Goal: Task Accomplishment & Management: Manage account settings

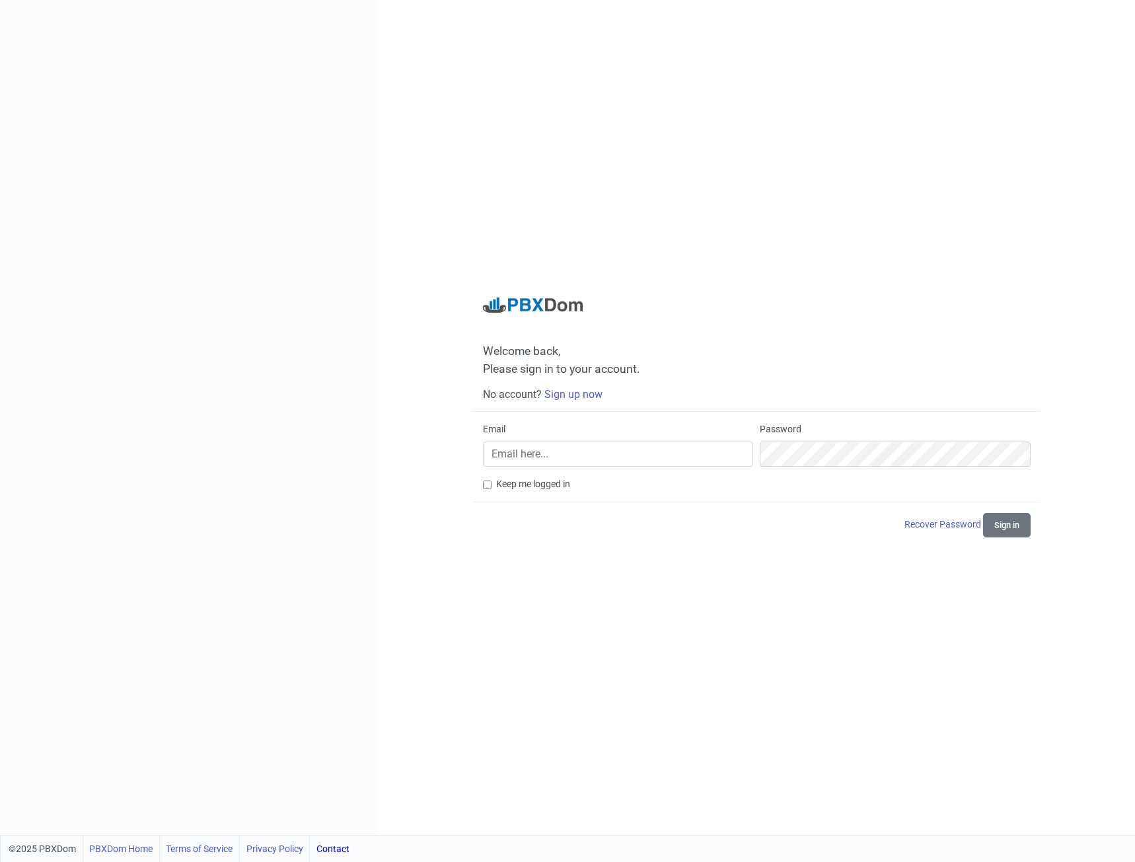
click at [581, 439] on div "Email" at bounding box center [618, 444] width 270 height 44
click at [580, 454] on input "Email" at bounding box center [618, 453] width 270 height 25
click at [739, 451] on keeper-lock "Open Keeper Popup" at bounding box center [738, 454] width 16 height 16
click at [738, 454] on keeper-lock "Open Keeper Popup" at bounding box center [738, 454] width 16 height 16
type input "[EMAIL_ADDRESS][DOMAIN_NAME]"
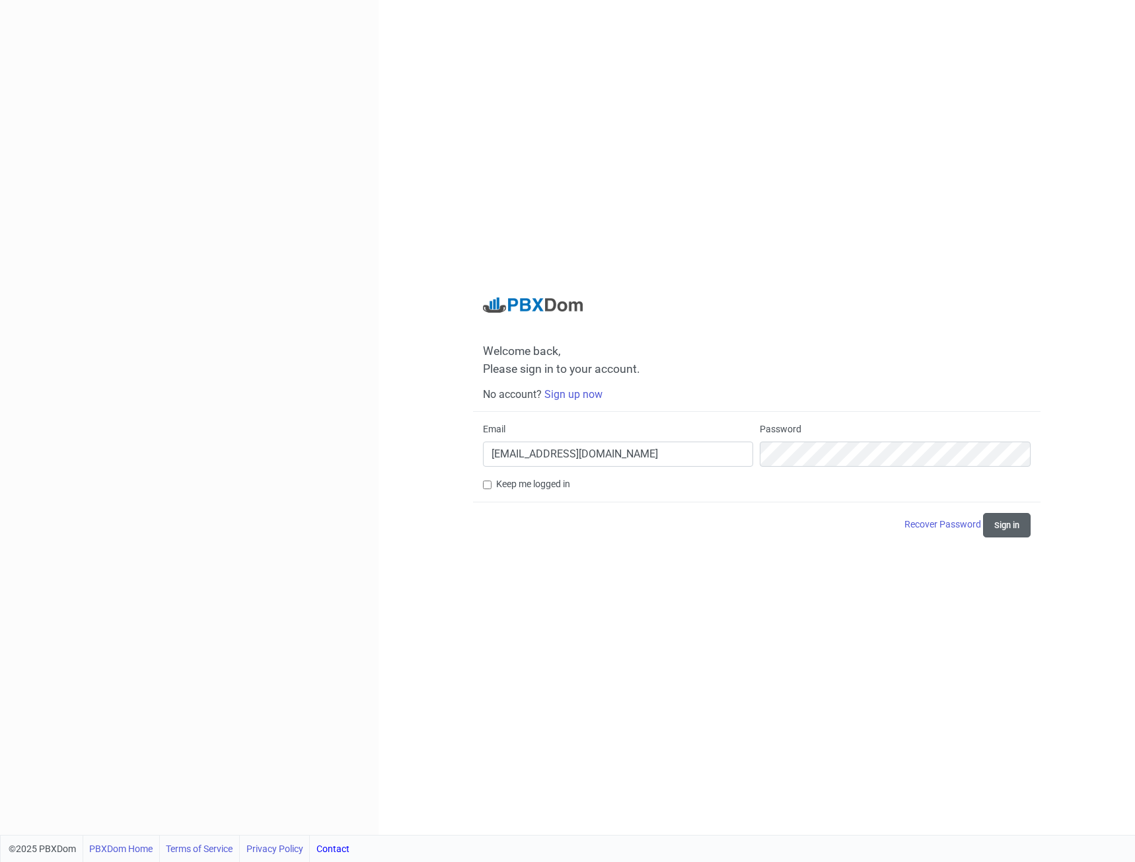
click at [1016, 522] on button "Sign in" at bounding box center [1007, 525] width 48 height 24
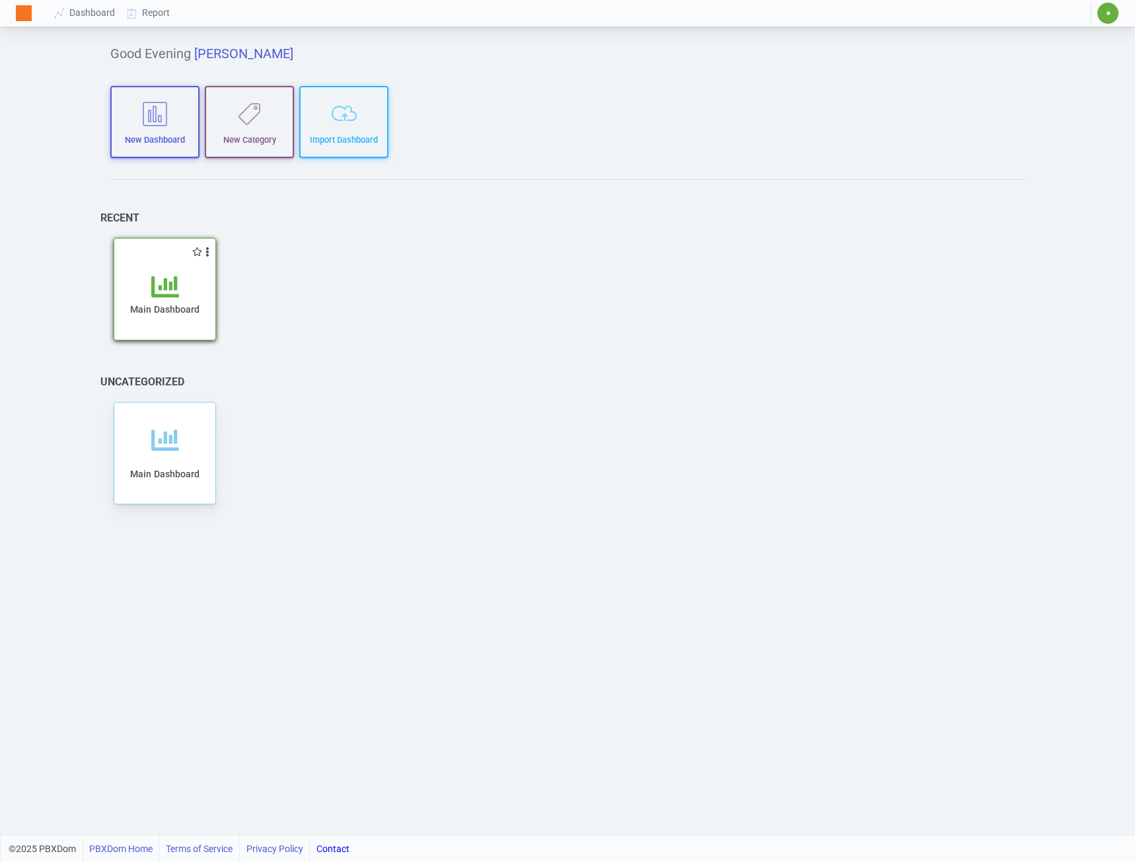
click at [162, 307] on span "Main Dashboard" at bounding box center [164, 309] width 69 height 11
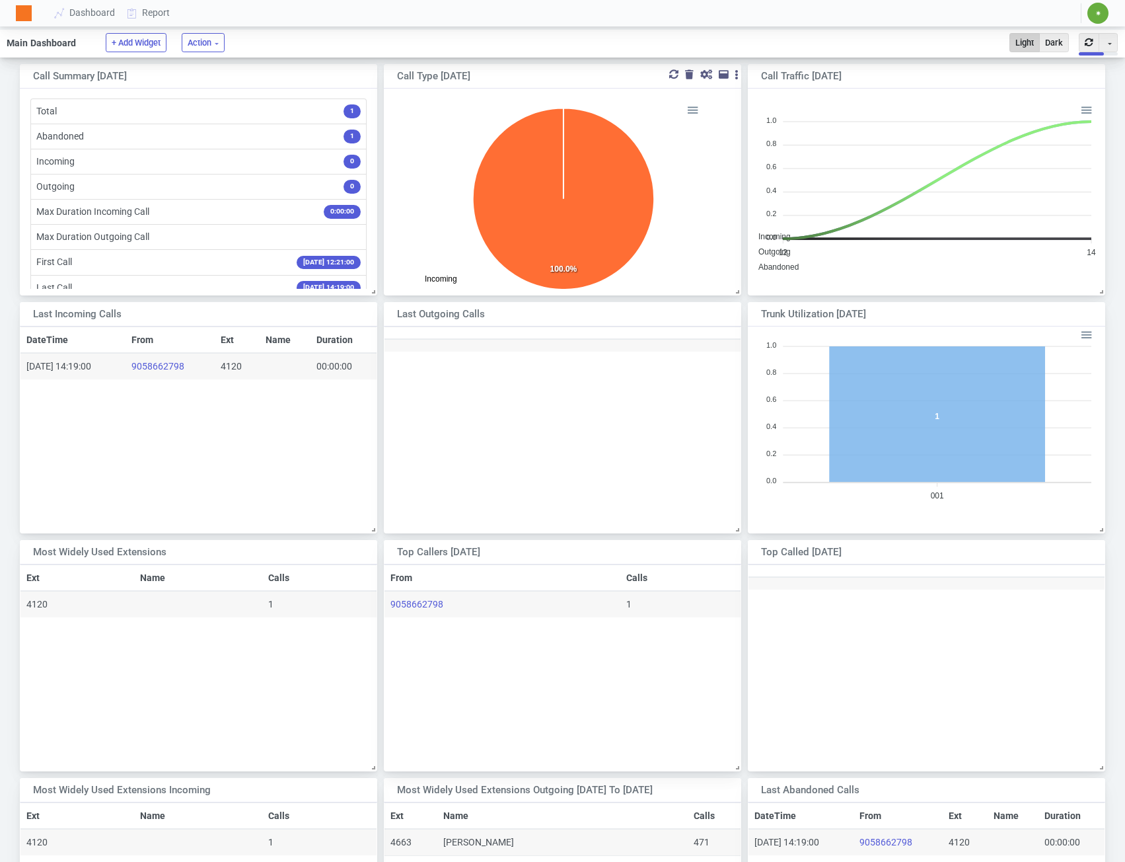
click at [706, 73] on div at bounding box center [706, 74] width 12 height 9
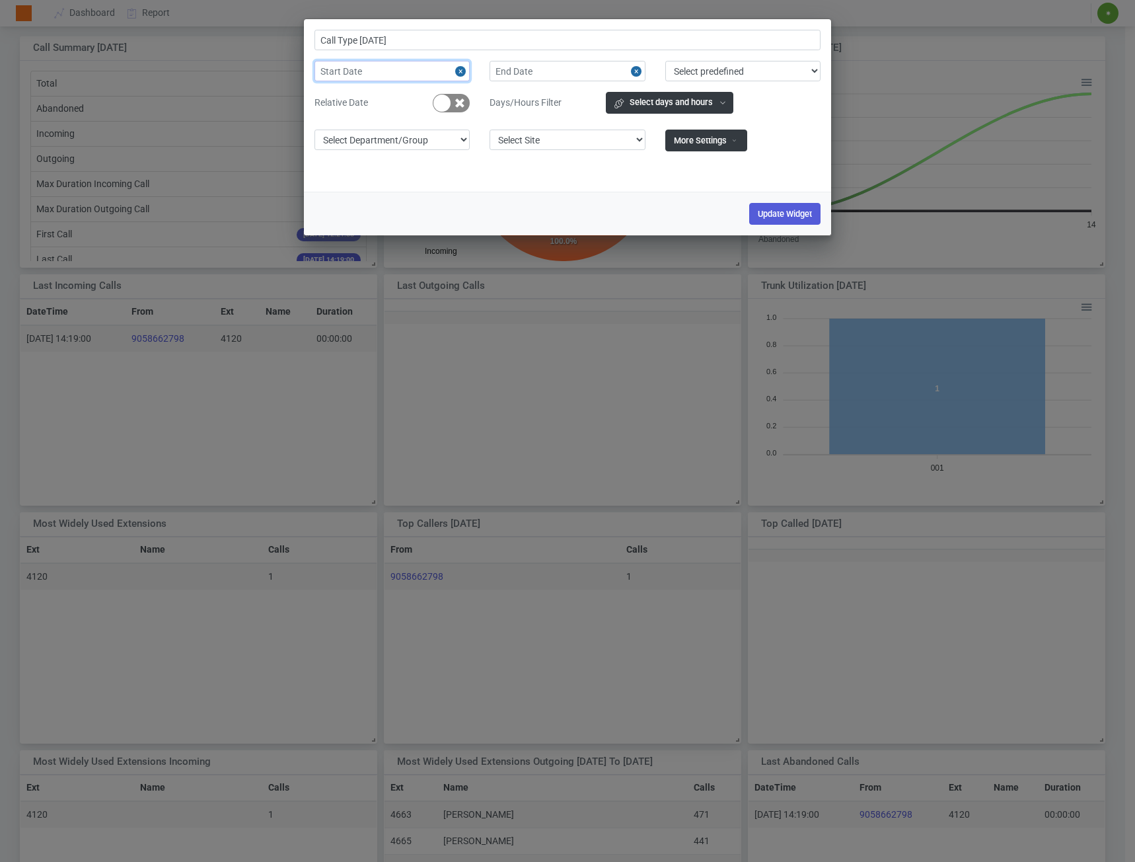
click at [369, 73] on input "text" at bounding box center [392, 71] width 155 height 20
click at [492, 106] on label "Days/Hours Filter" at bounding box center [548, 103] width 116 height 14
click at [386, 41] on input "Call Type [DATE]" at bounding box center [568, 40] width 506 height 20
click at [375, 71] on input "text" at bounding box center [392, 71] width 155 height 20
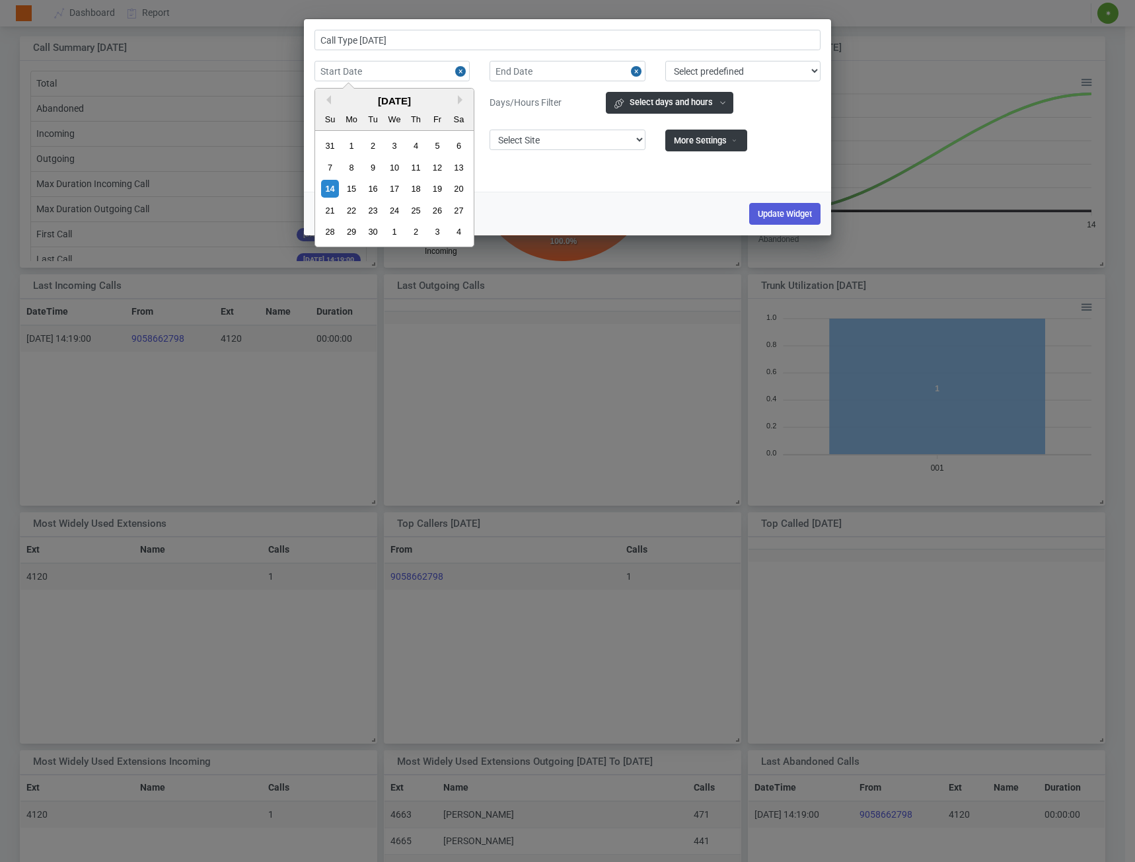
click at [400, 411] on div "Call Type [DATE] Previous Month Next Month [DATE] Su Mo Tu We Th Fr Sa 31 1 2 3…" at bounding box center [567, 431] width 1135 height 862
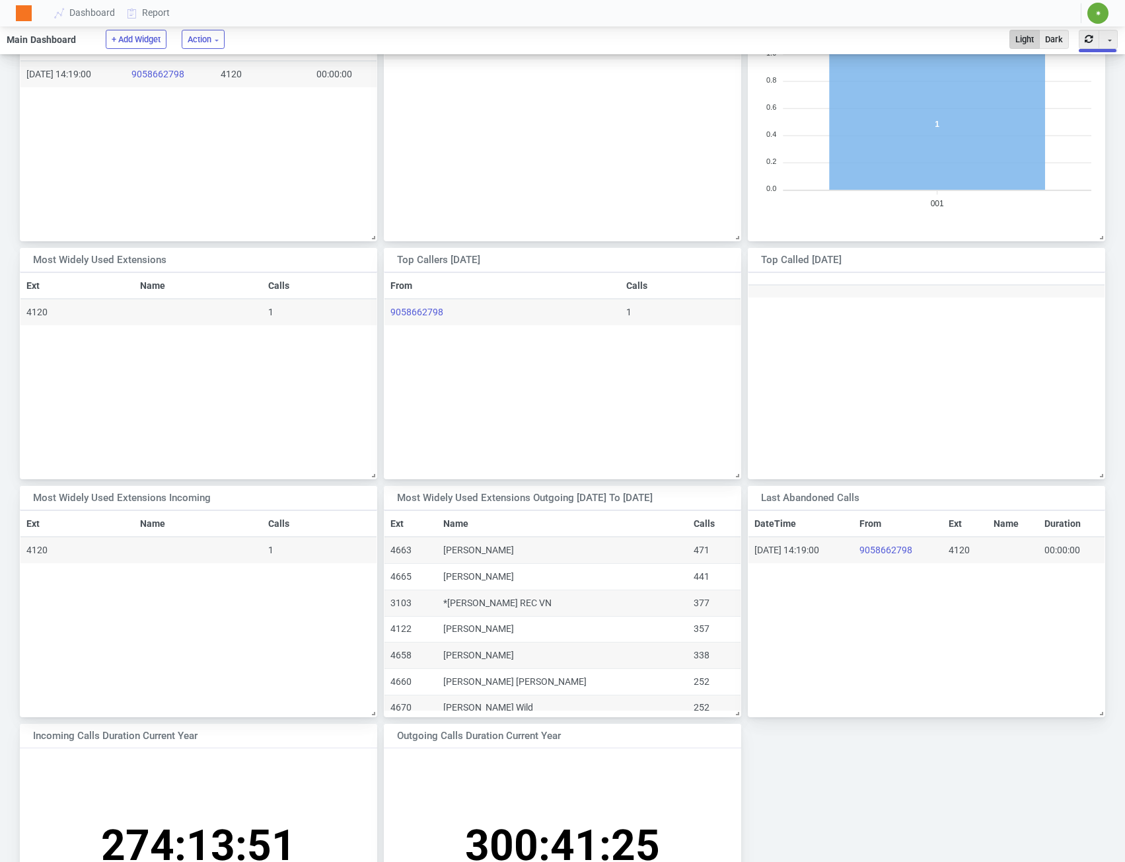
scroll to position [397, 0]
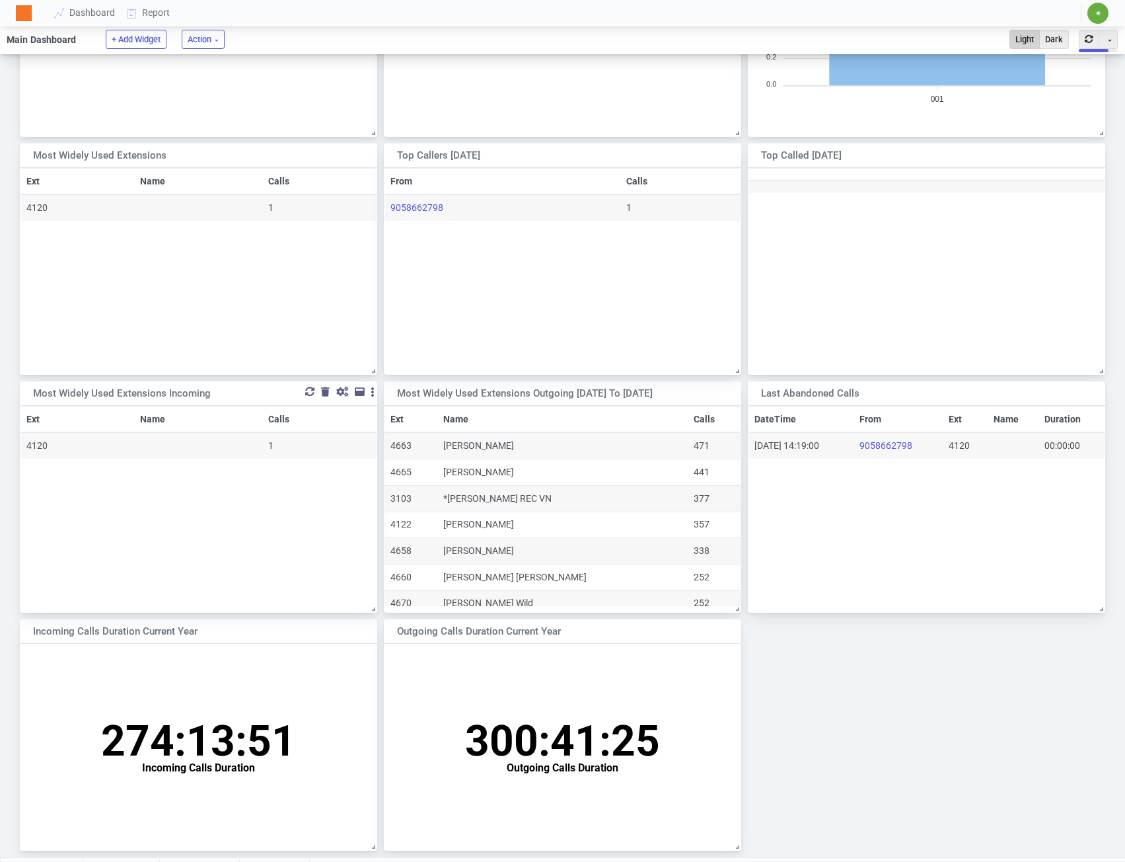
click at [340, 393] on div at bounding box center [342, 391] width 12 height 9
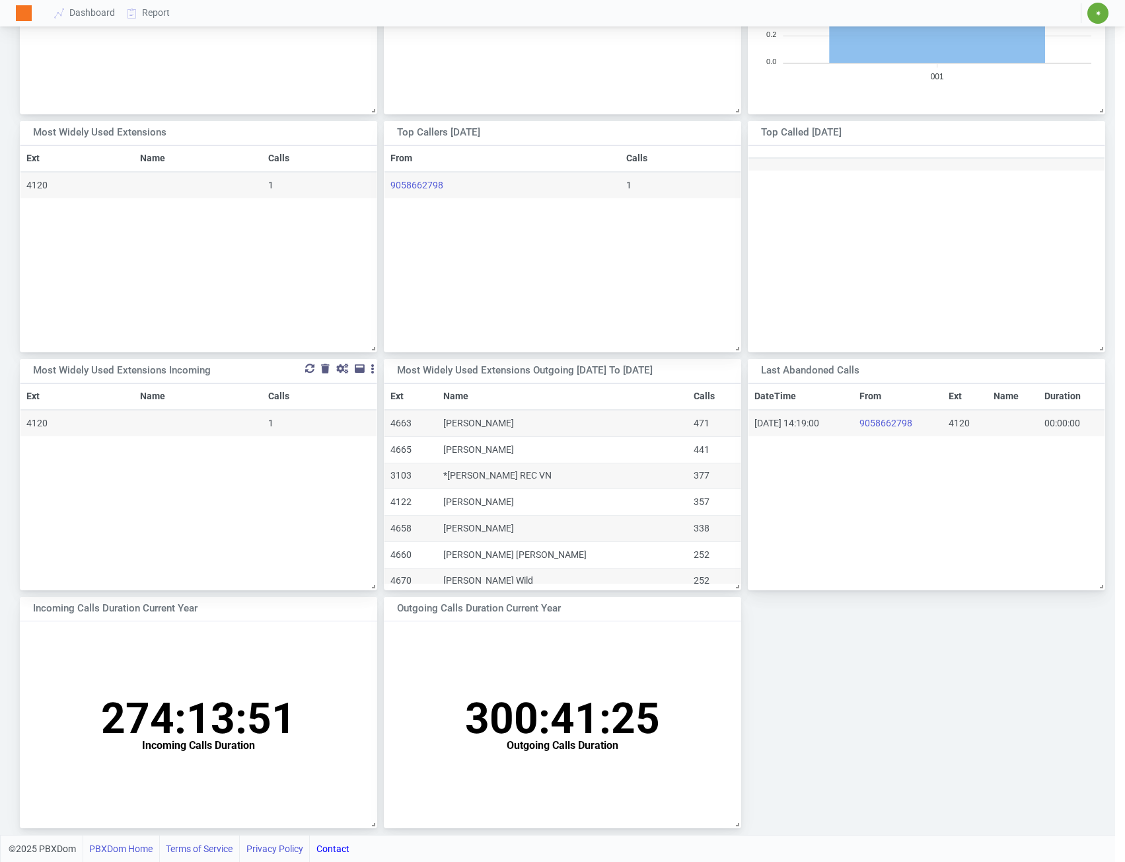
scroll to position [369, 0]
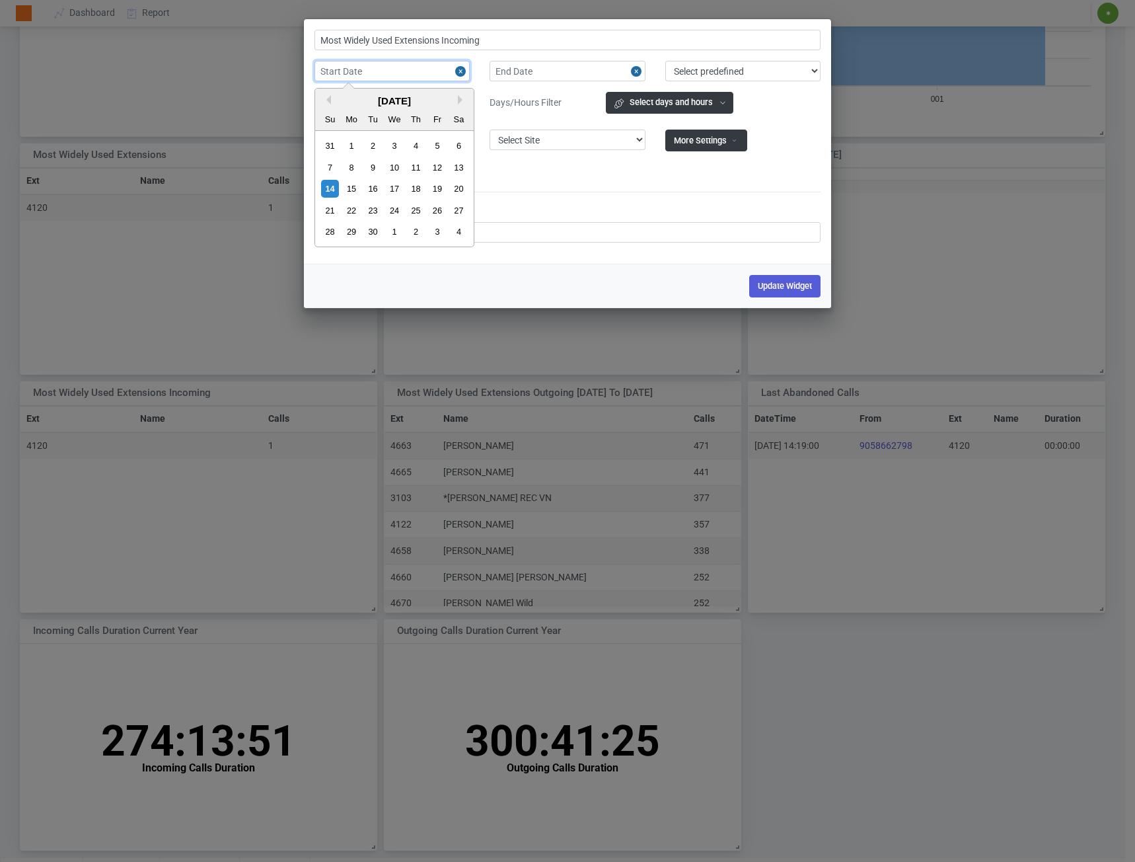
click at [443, 68] on input "text" at bounding box center [392, 71] width 155 height 20
click at [330, 97] on button "Previous Month" at bounding box center [326, 99] width 9 height 9
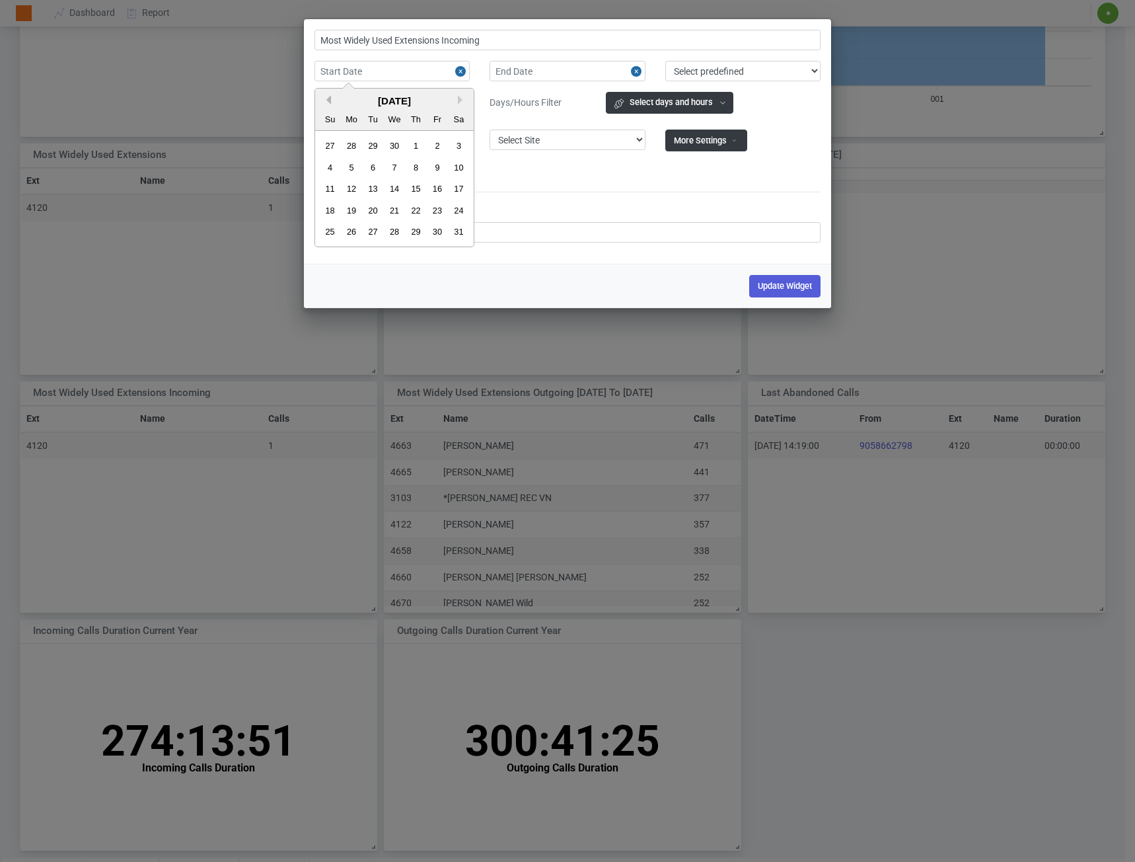
click at [330, 97] on button "Previous Month" at bounding box center [326, 99] width 9 height 9
click at [398, 150] on div "1" at bounding box center [394, 146] width 18 height 18
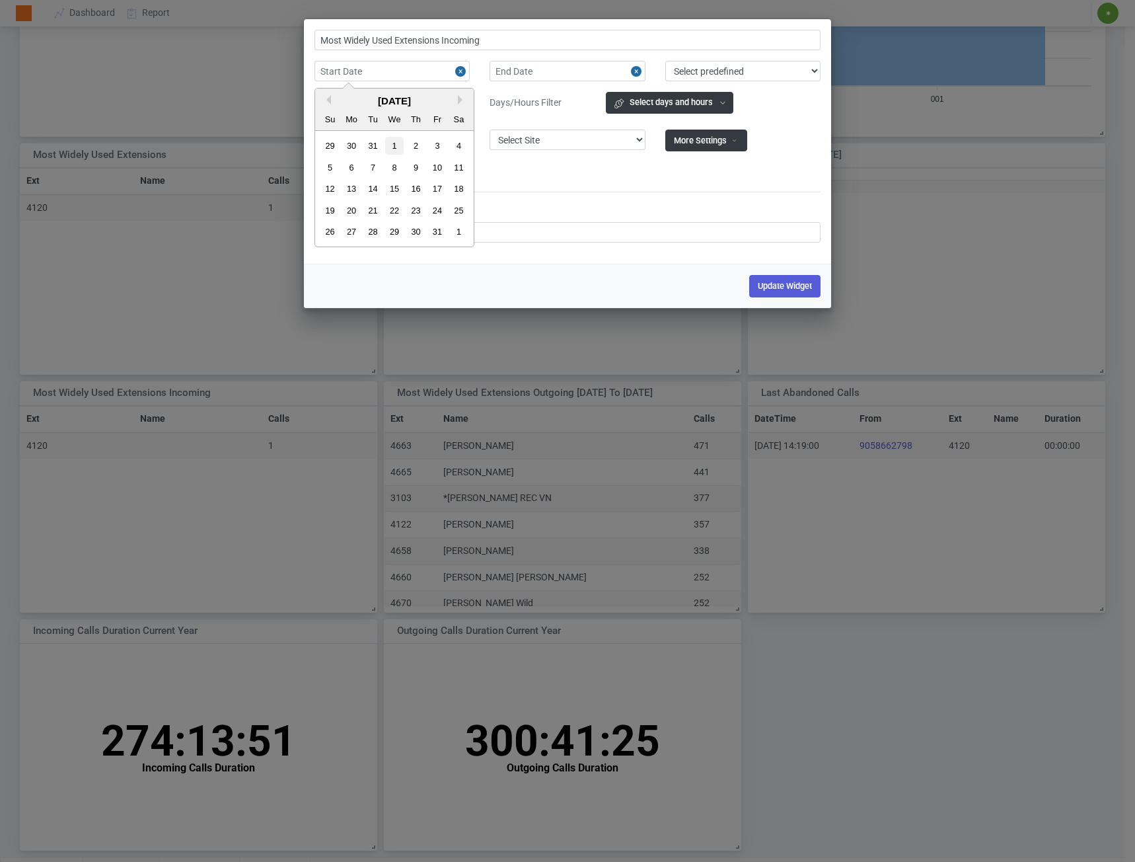
type input "[DATE]"
click at [546, 73] on input "text" at bounding box center [567, 71] width 155 height 20
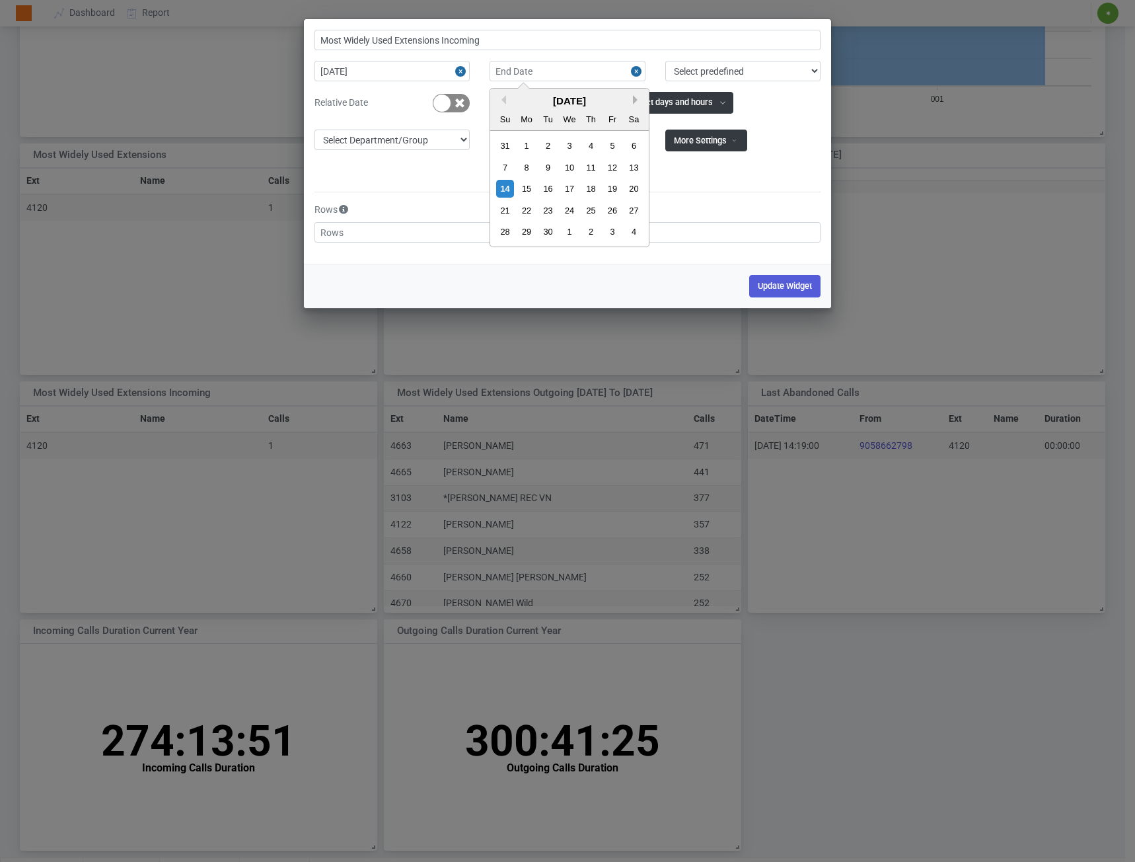
click at [637, 100] on button "Next Month" at bounding box center [637, 99] width 9 height 9
click at [700, 75] on select "Select predefined [DATE] [DATE] Current Year Current Month Current Week Previou…" at bounding box center [742, 71] width 155 height 20
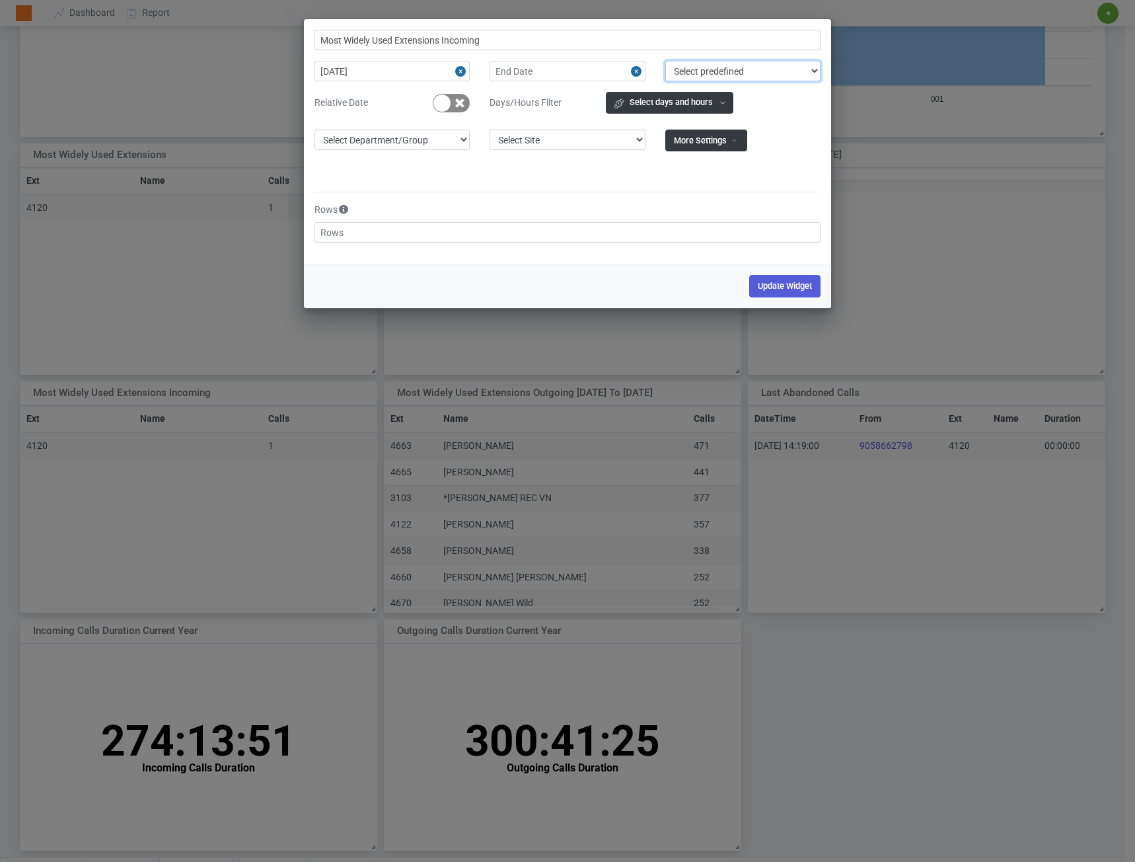
select select "currentYear"
click at [665, 61] on select "Select predefined [DATE] [DATE] Current Year Current Month Current Week Previou…" at bounding box center [742, 71] width 155 height 20
type input "Most Widely Used Extensions Incoming [DATE] to [DATE]"
type input "[DATE]"
click at [798, 289] on button "Update Widget" at bounding box center [784, 286] width 71 height 22
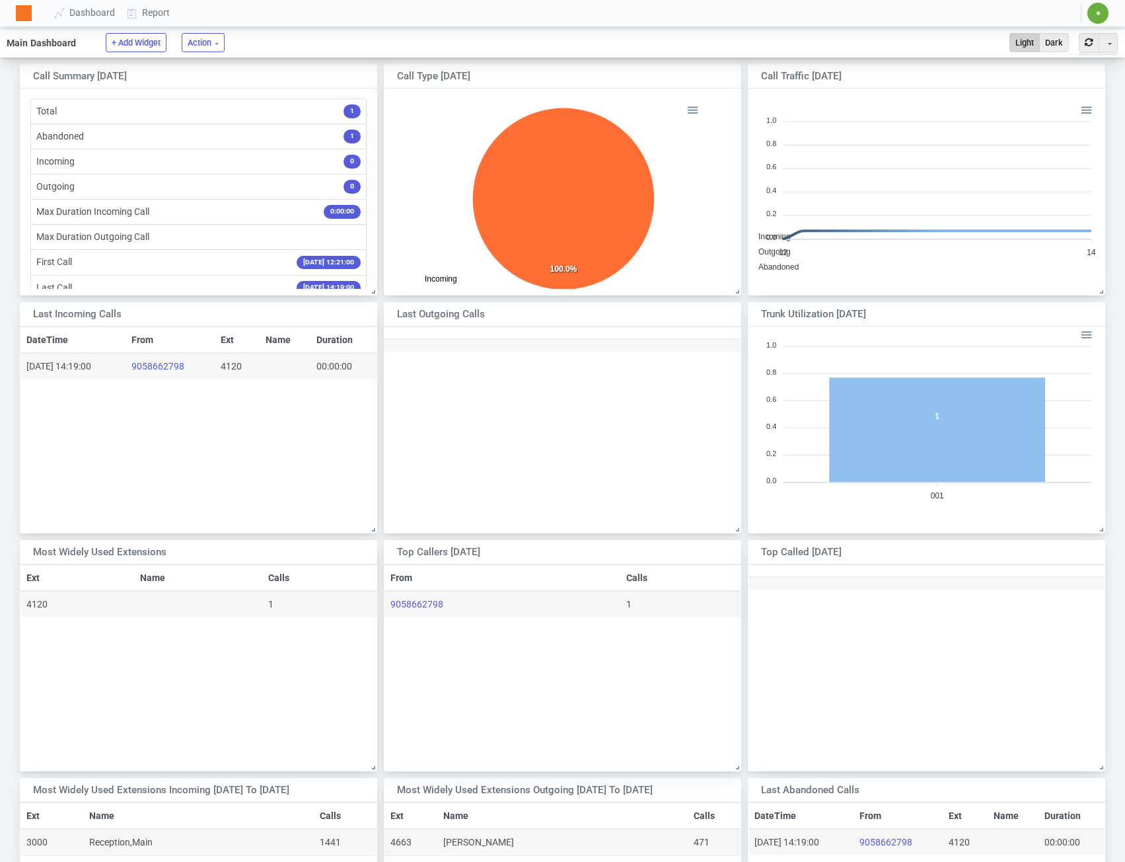
scroll to position [221, 377]
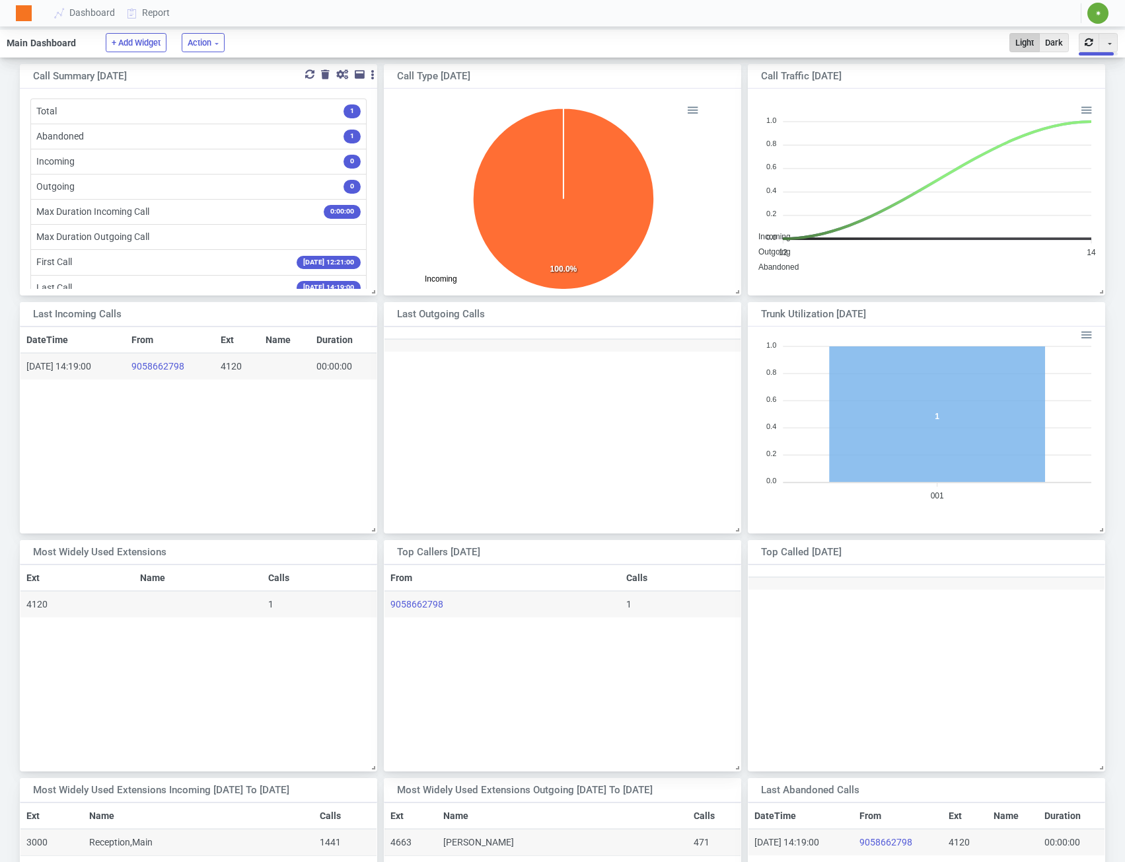
click at [342, 72] on div at bounding box center [342, 74] width 12 height 9
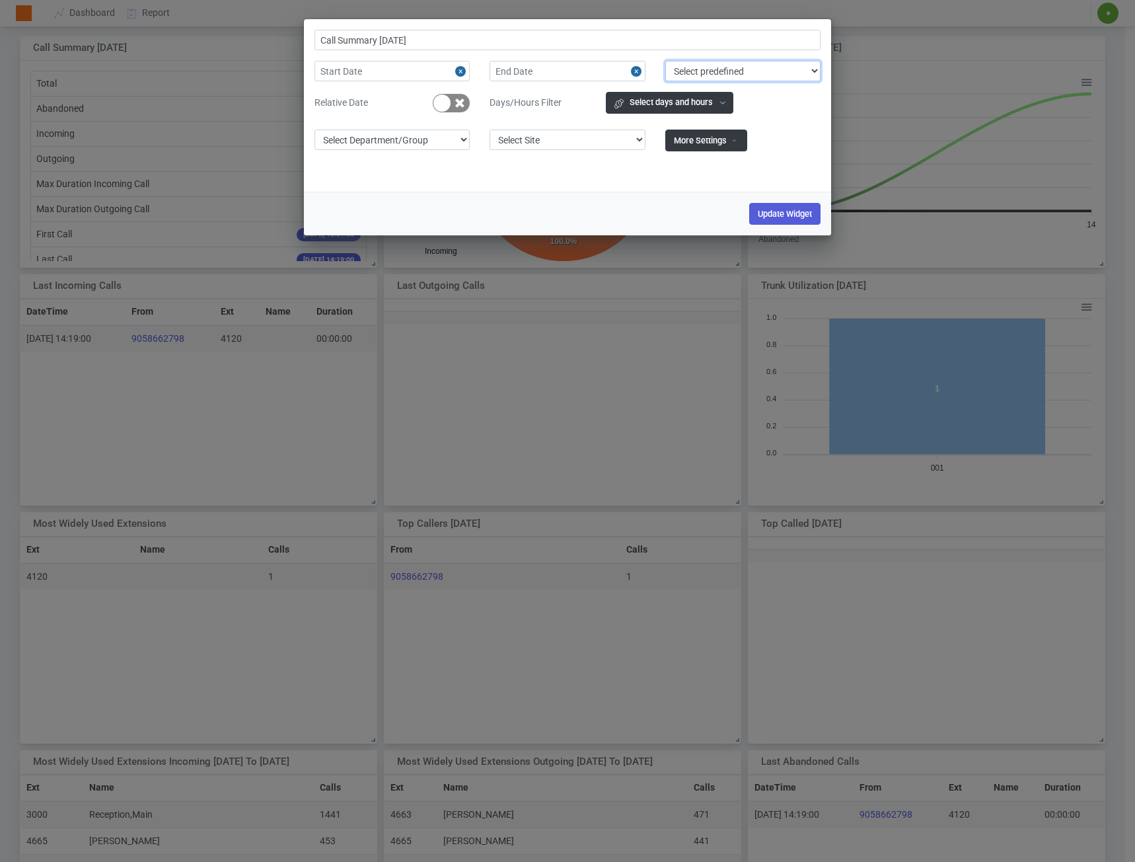
click at [743, 75] on select "Select predefined [DATE] [DATE] Current Year Current Month Current Week Previou…" at bounding box center [742, 71] width 155 height 20
select select "currentYear"
click at [665, 61] on select "Select predefined [DATE] [DATE] Current Year Current Month Current Week Previou…" at bounding box center [742, 71] width 155 height 20
type input "Call Summary [DATE] to [DATE]"
type input "[DATE]"
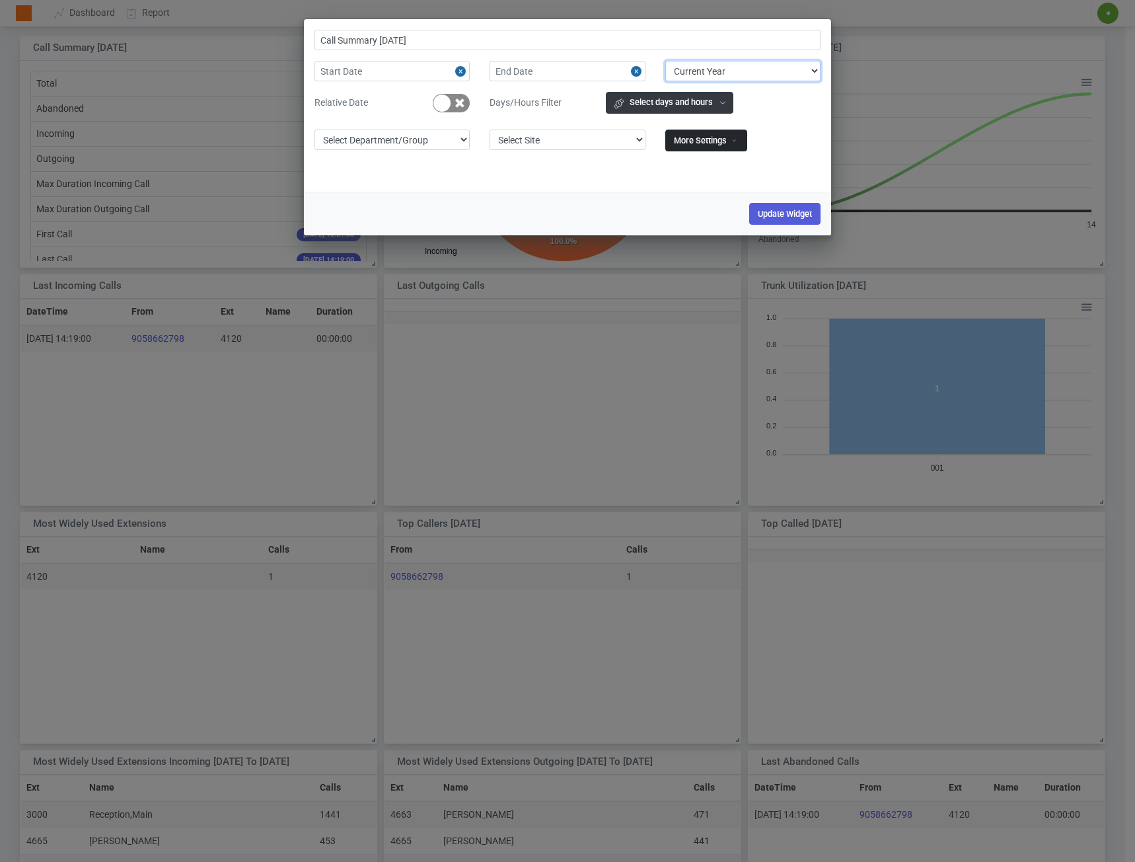
type input "[DATE]"
click at [781, 213] on button "Update Widget" at bounding box center [784, 214] width 71 height 22
